Goal: Task Accomplishment & Management: Use online tool/utility

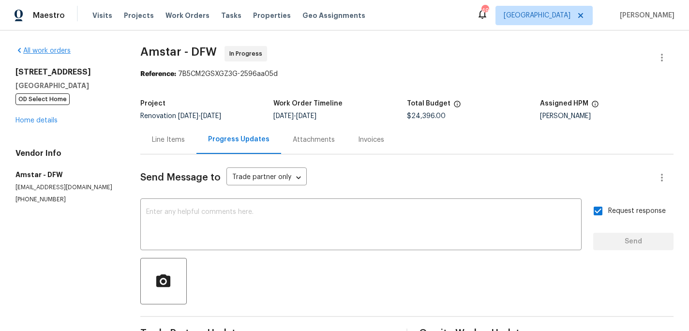
click at [52, 46] on div "All work orders" at bounding box center [66, 51] width 102 height 10
click at [51, 50] on link "All work orders" at bounding box center [42, 50] width 55 height 7
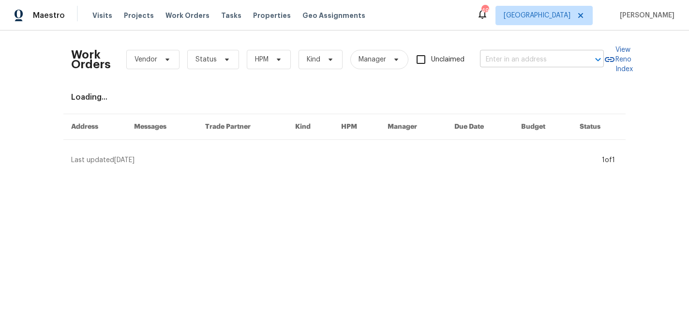
click at [506, 54] on input "text" at bounding box center [528, 59] width 97 height 15
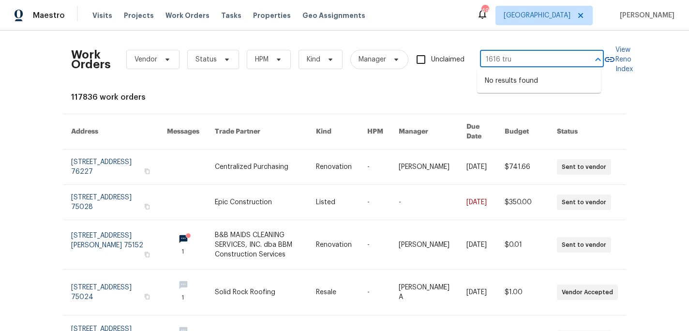
type input "1616 tr"
click at [515, 85] on li "[STREET_ADDRESS]" at bounding box center [539, 81] width 124 height 16
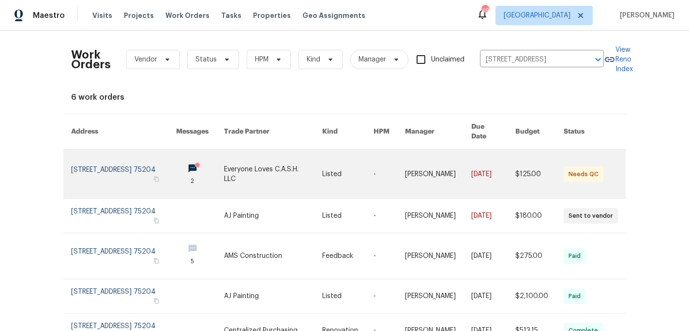
click at [197, 160] on link at bounding box center [200, 174] width 48 height 49
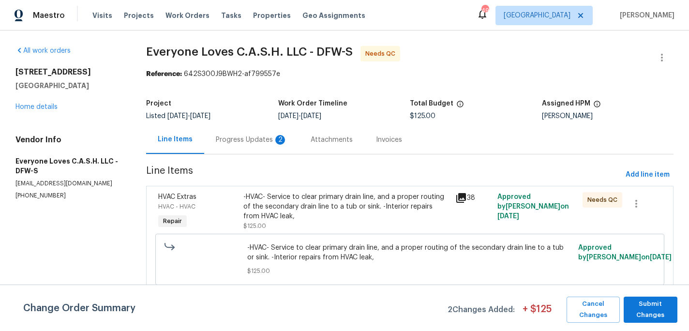
click at [241, 135] on div "Progress Updates 2" at bounding box center [252, 140] width 72 height 10
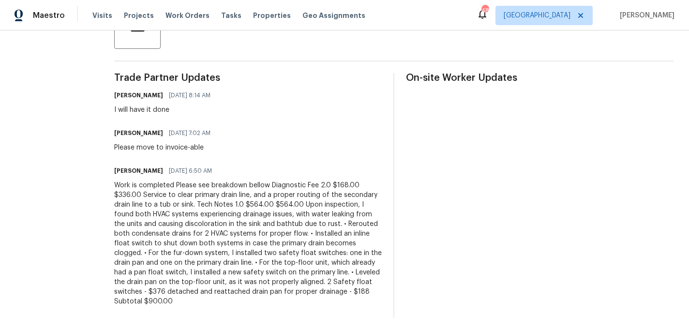
scroll to position [265, 0]
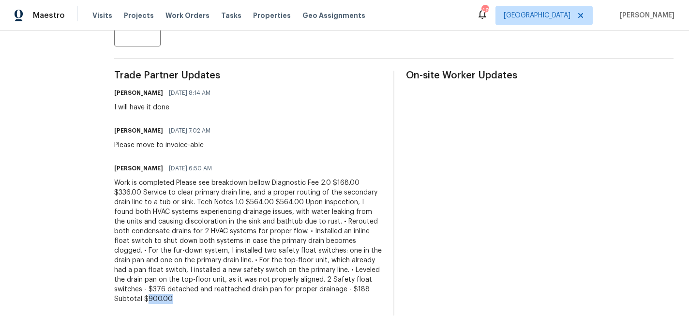
drag, startPoint x: 285, startPoint y: 294, endPoint x: 261, endPoint y: 291, distance: 23.9
click at [261, 291] on div "Work is completed Please see breakdown bellow Diagnostic Fee 2.0 $168.00 $336.0…" at bounding box center [248, 241] width 268 height 126
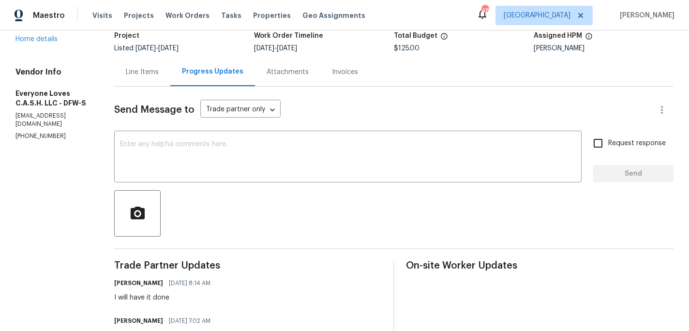
scroll to position [0, 0]
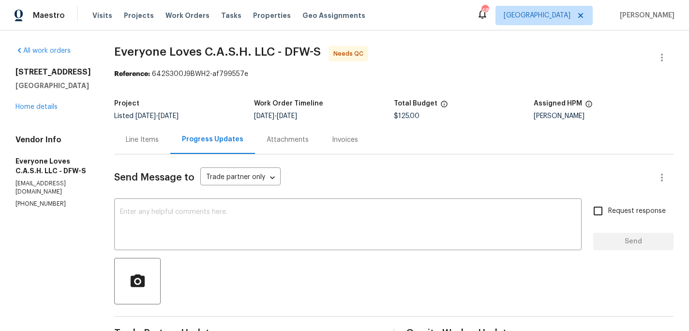
click at [159, 142] on div "Line Items" at bounding box center [142, 140] width 33 height 10
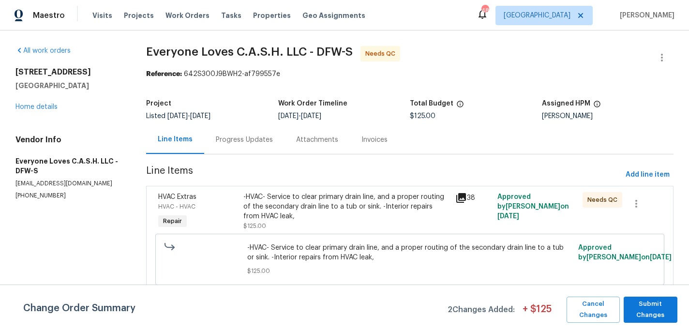
click at [368, 200] on div "-HVAC- Service to clear primary drain line, and a proper routing of the seconda…" at bounding box center [346, 206] width 206 height 29
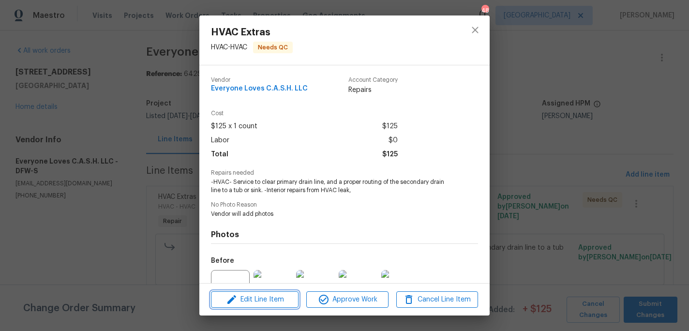
click at [281, 302] on span "Edit Line Item" at bounding box center [255, 300] width 82 height 12
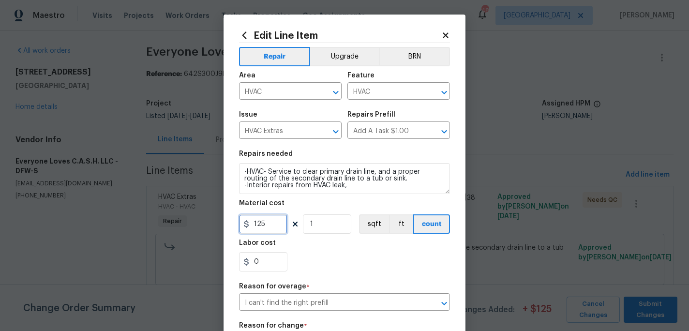
drag, startPoint x: 276, startPoint y: 223, endPoint x: 224, endPoint y: 210, distance: 54.0
click at [234, 224] on div "Edit Line Item Repair Upgrade BRN Area HVAC ​ Feature HVAC ​ Issue HVAC Extras …" at bounding box center [345, 263] width 242 height 497
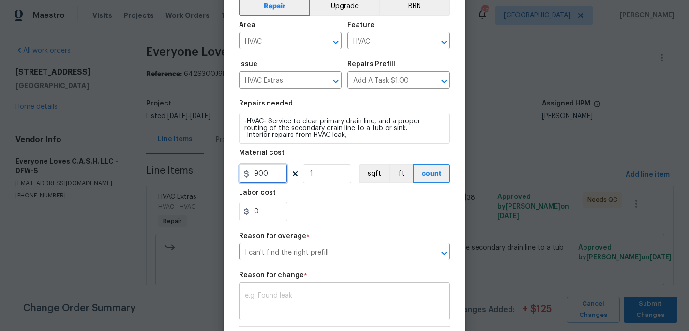
scroll to position [167, 0]
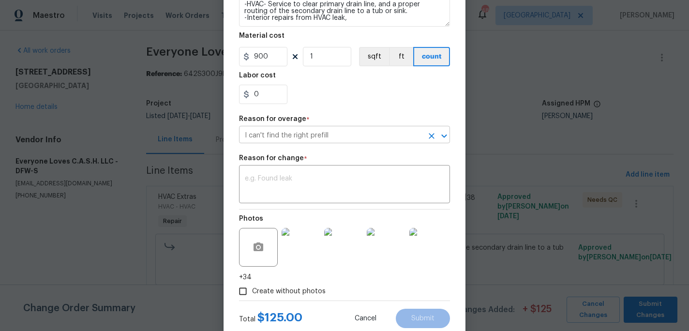
type input "900"
click at [352, 132] on input "I can't find the right prefill" at bounding box center [331, 135] width 184 height 15
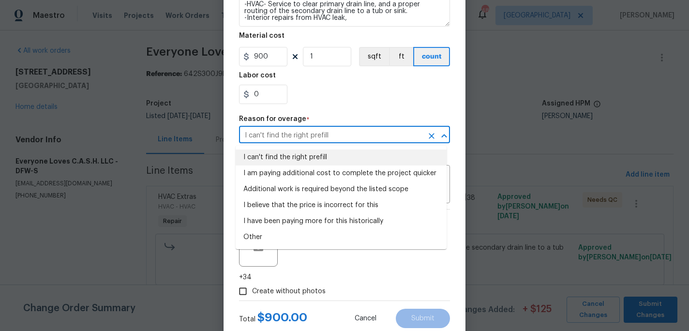
click at [332, 161] on li "I can't find the right prefill" at bounding box center [341, 158] width 211 height 16
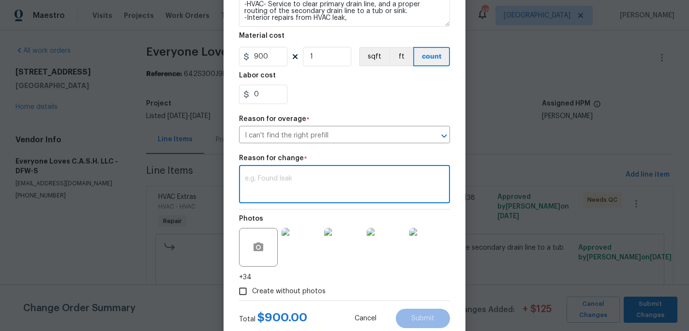
click at [318, 182] on textarea at bounding box center [344, 185] width 199 height 20
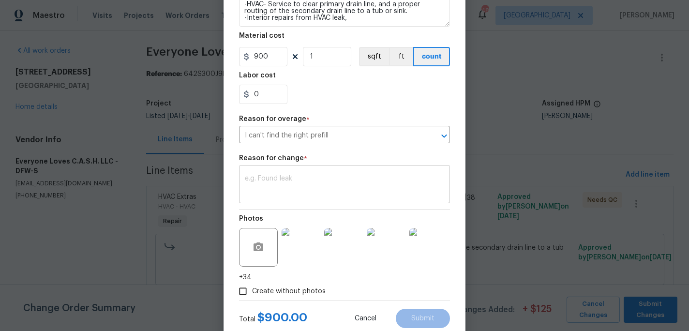
drag, startPoint x: 346, startPoint y: 197, endPoint x: 350, endPoint y: 195, distance: 5.2
click at [347, 197] on div "x ​" at bounding box center [344, 185] width 211 height 36
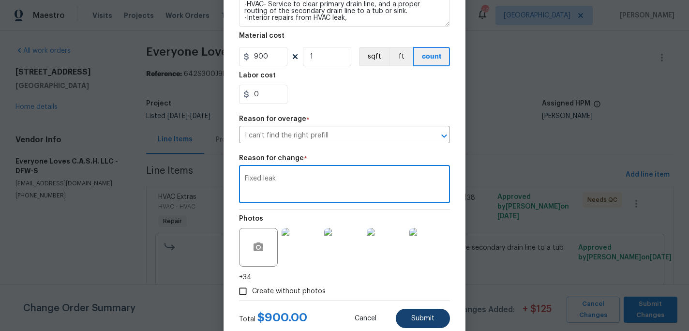
type textarea "Fixed leak"
click at [409, 305] on div "Total $ 900.00 Cancel Submit" at bounding box center [344, 314] width 211 height 27
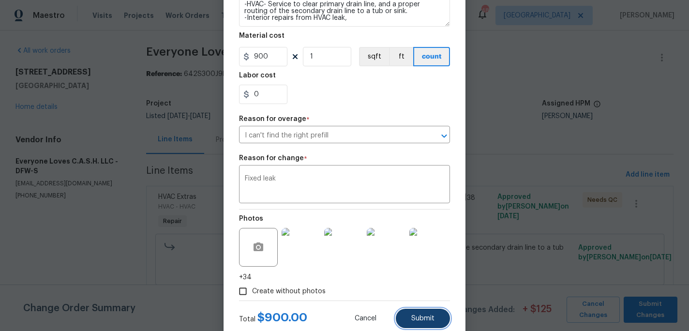
click at [414, 317] on span "Submit" at bounding box center [422, 318] width 23 height 7
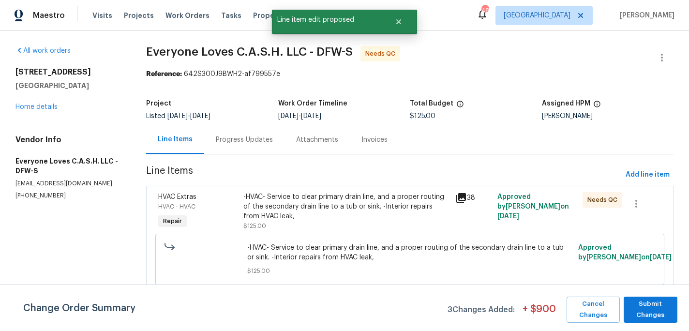
scroll to position [0, 0]
click at [651, 303] on span "Submit Changes" at bounding box center [651, 310] width 45 height 22
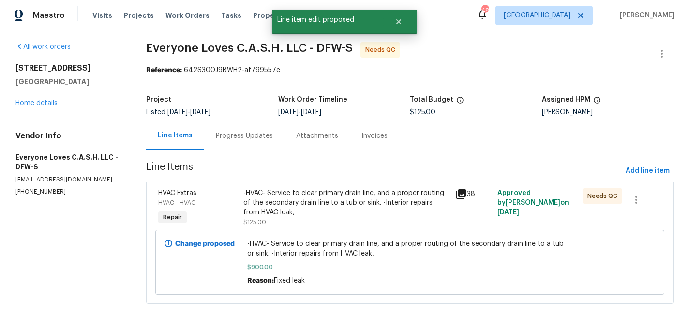
scroll to position [12, 0]
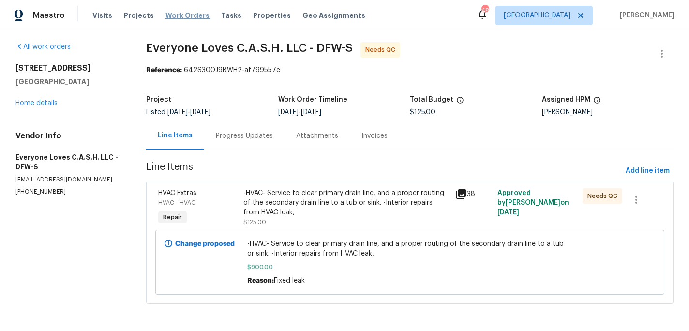
click at [186, 18] on span "Work Orders" at bounding box center [188, 16] width 44 height 10
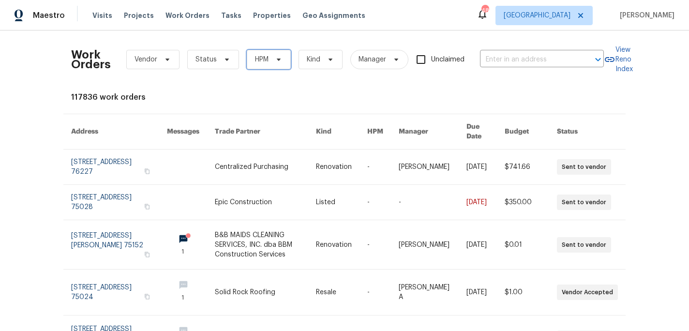
click at [282, 65] on span "HPM" at bounding box center [269, 59] width 44 height 19
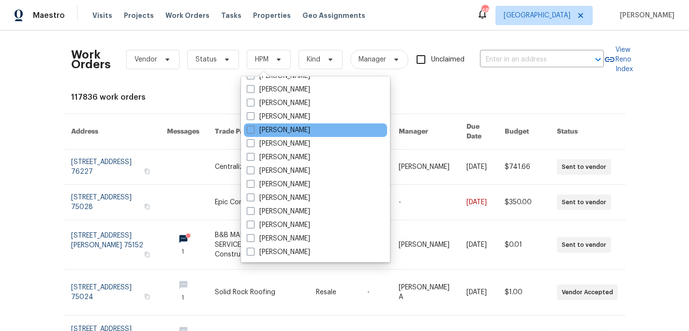
scroll to position [540, 0]
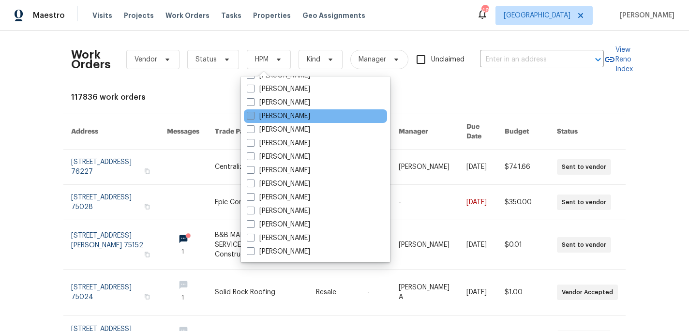
click at [297, 117] on label "[PERSON_NAME]" at bounding box center [278, 116] width 63 height 10
click at [253, 117] on input "[PERSON_NAME]" at bounding box center [250, 114] width 6 height 6
checkbox input "true"
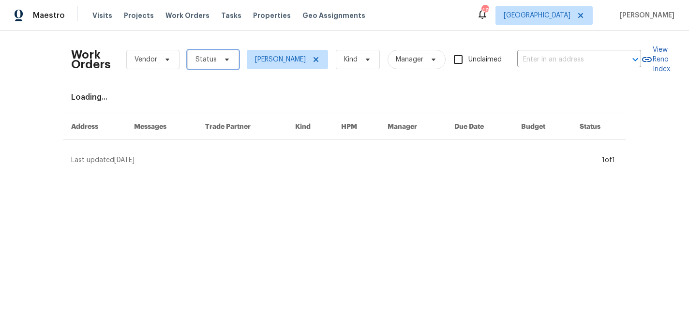
click at [211, 57] on span "Status" at bounding box center [213, 59] width 52 height 19
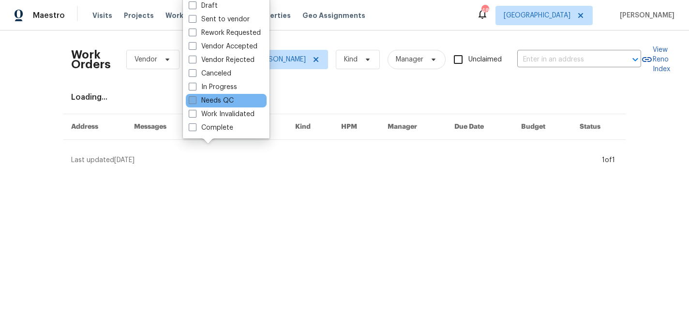
click at [220, 100] on label "Needs QC" at bounding box center [211, 101] width 45 height 10
click at [195, 100] on input "Needs QC" at bounding box center [192, 99] width 6 height 6
checkbox input "true"
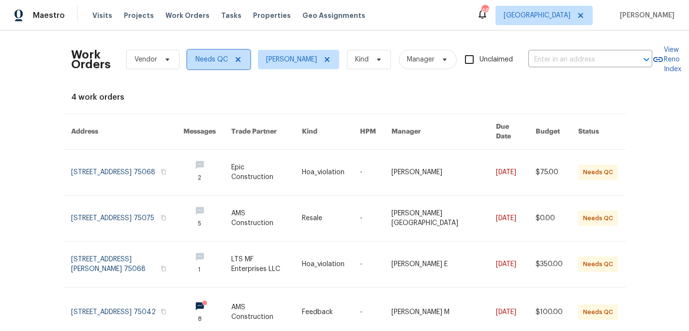
click at [234, 58] on icon at bounding box center [238, 60] width 8 height 8
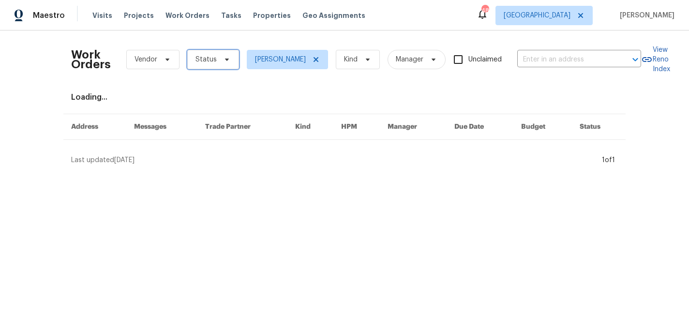
click at [223, 57] on icon at bounding box center [227, 60] width 8 height 8
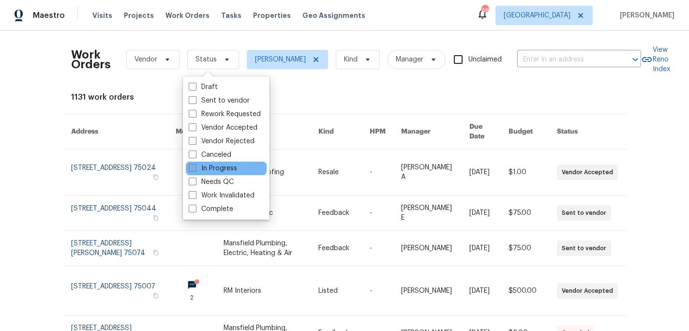
click at [218, 171] on label "In Progress" at bounding box center [213, 169] width 48 height 10
click at [195, 170] on input "In Progress" at bounding box center [192, 167] width 6 height 6
checkbox input "true"
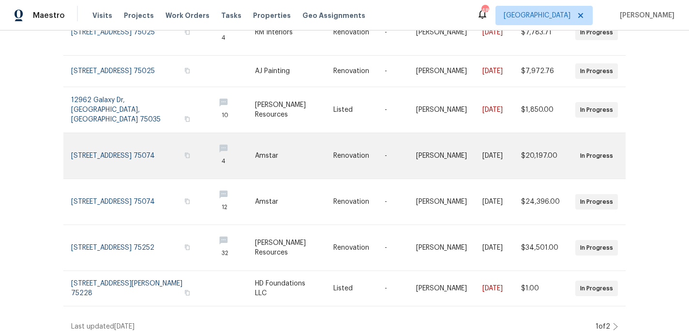
scroll to position [289, 0]
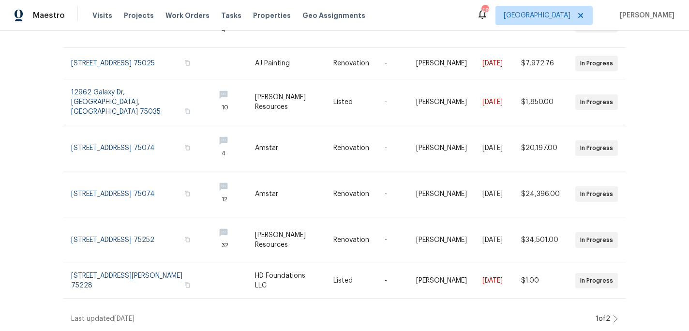
click at [613, 315] on icon at bounding box center [615, 319] width 5 height 8
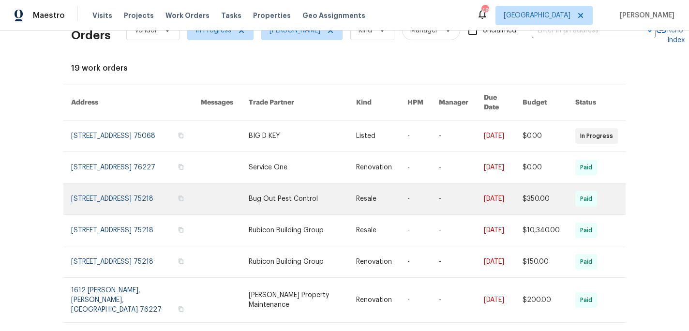
scroll to position [0, 0]
